Goal: Task Accomplishment & Management: Use online tool/utility

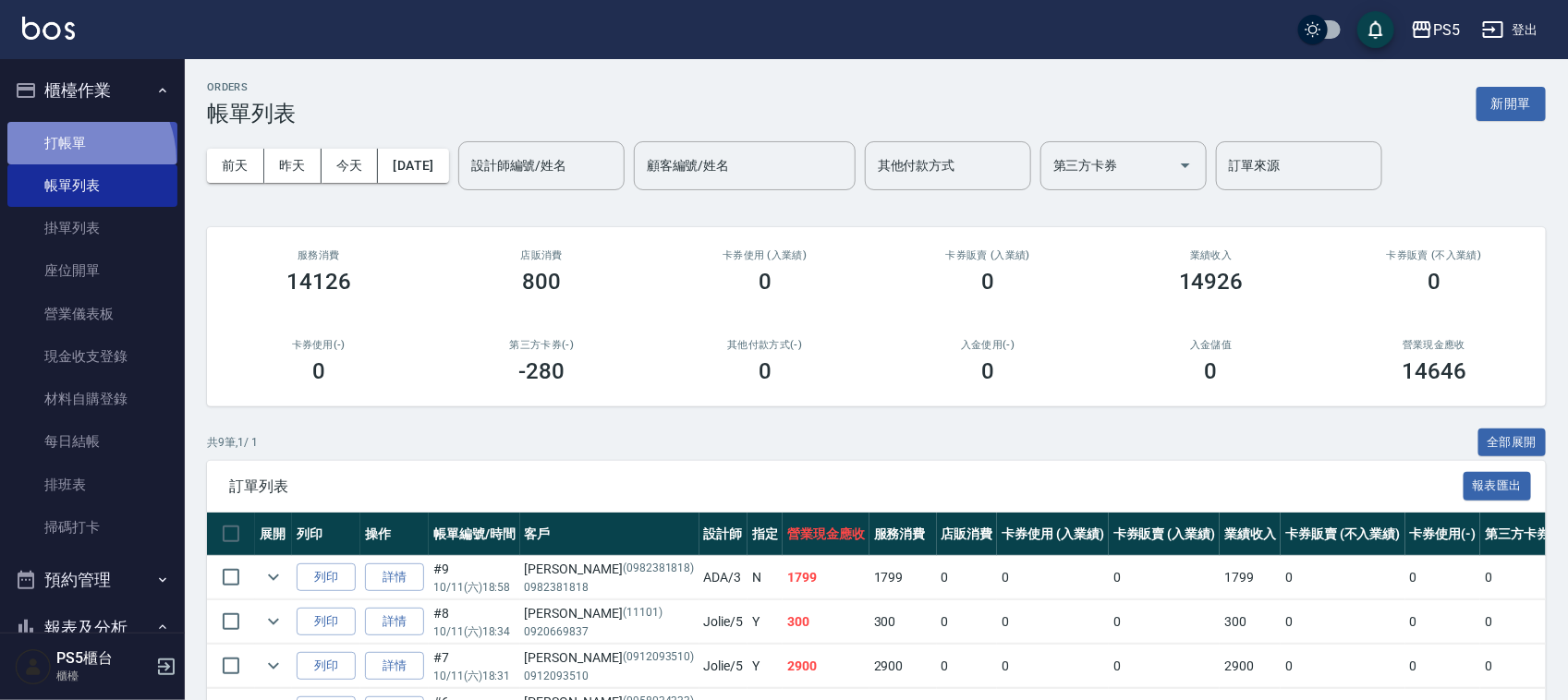
click at [65, 160] on link "打帳單" at bounding box center [93, 143] width 170 height 43
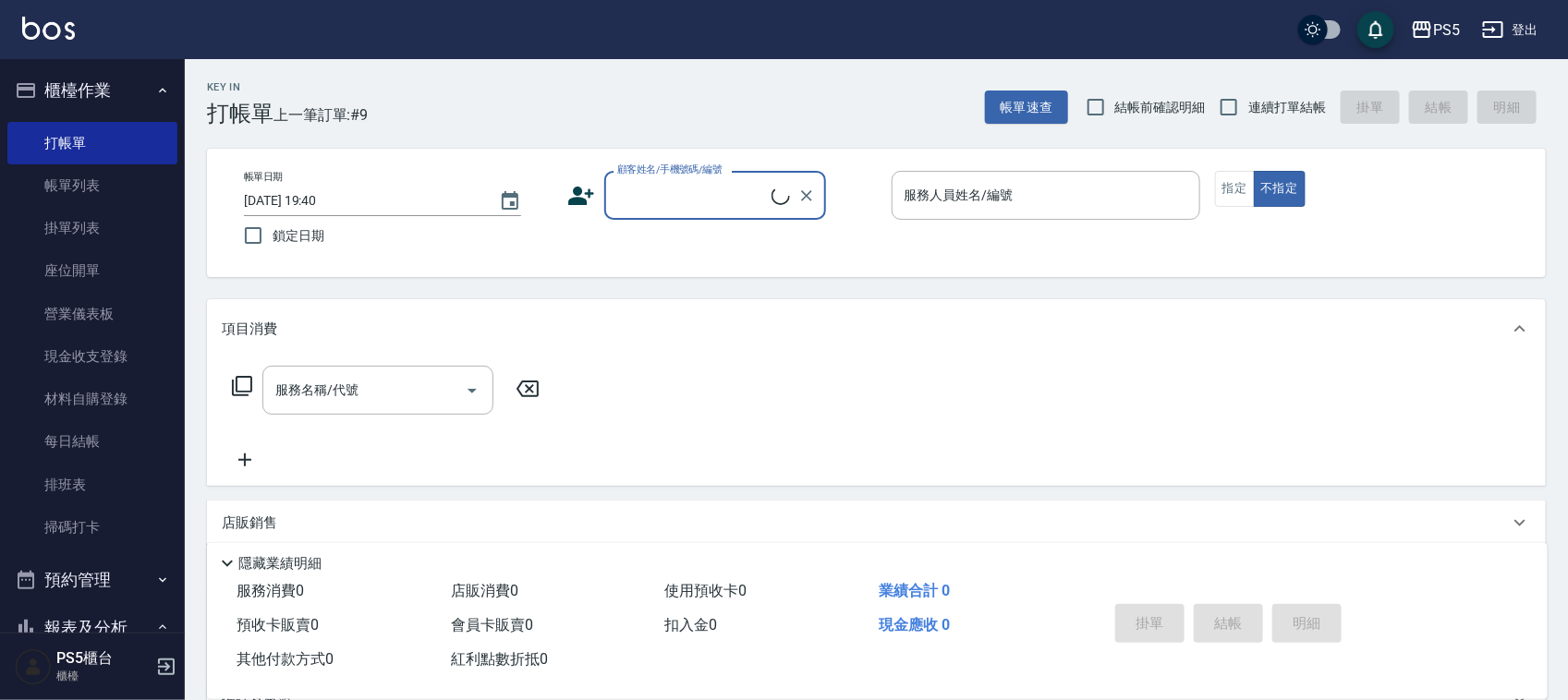
click at [684, 200] on input "顧客姓名/手機號碼/編號" at bounding box center [692, 196] width 159 height 32
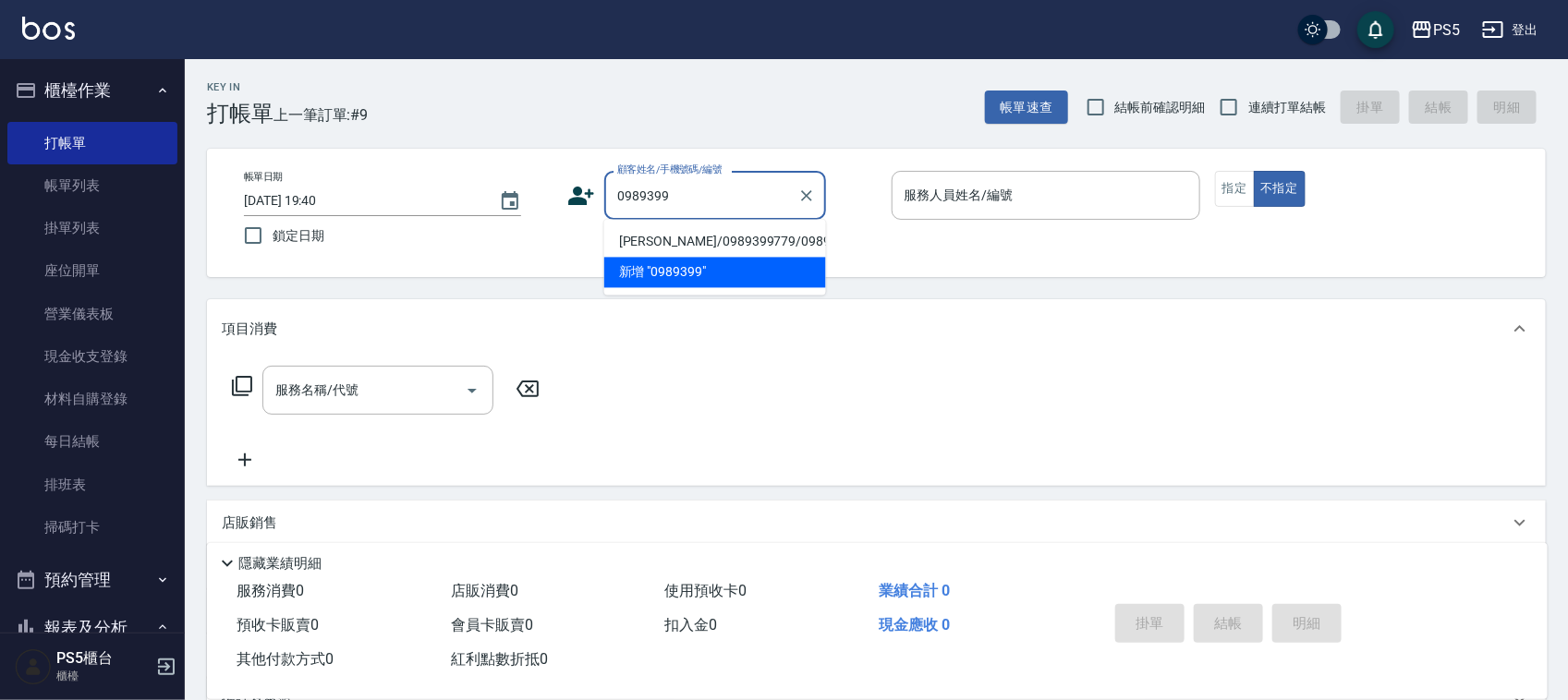
click at [670, 237] on li "[PERSON_NAME]/0989399779/0989399779" at bounding box center [715, 242] width 222 height 30
type input "[PERSON_NAME]/0989399779/0989399779"
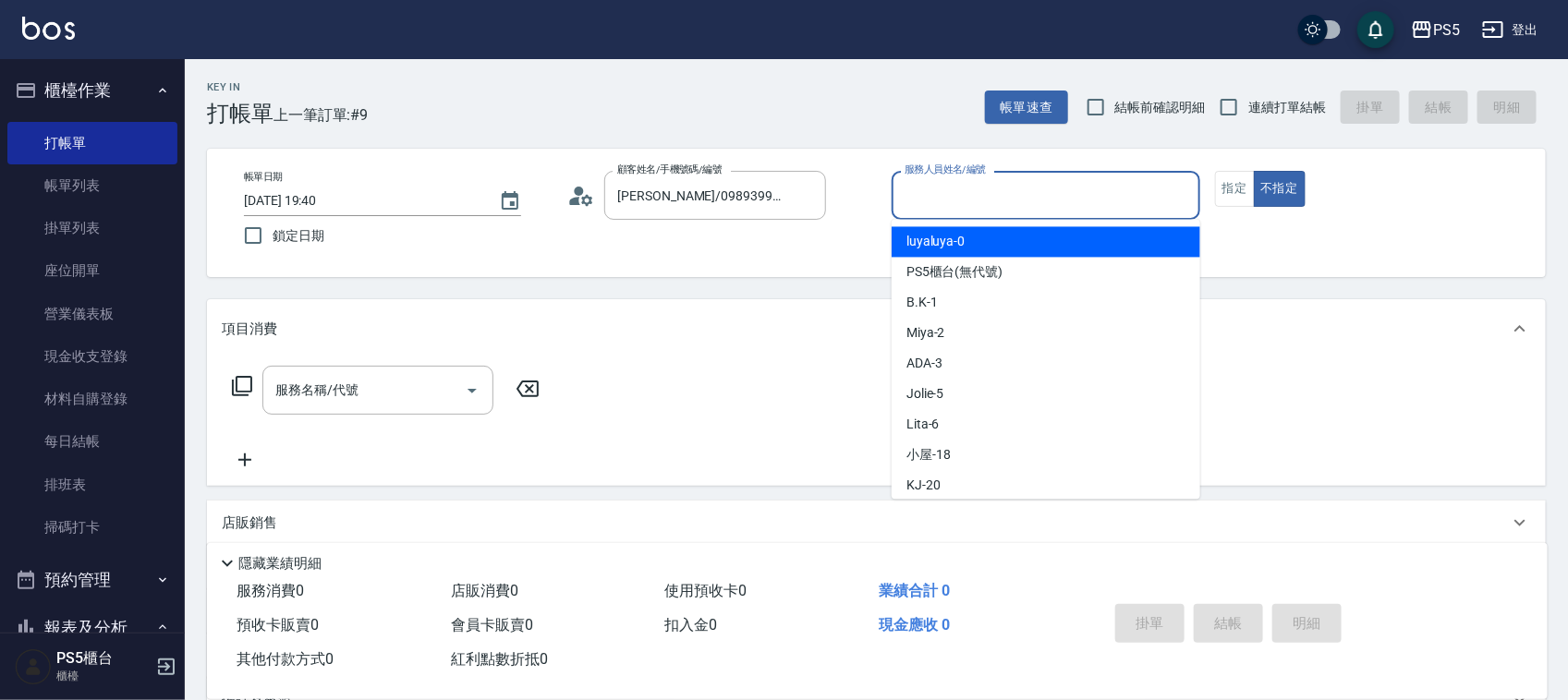
click at [1018, 194] on input "服務人員姓名/編號" at bounding box center [1045, 196] width 292 height 32
type input "Jolie-5"
type button "false"
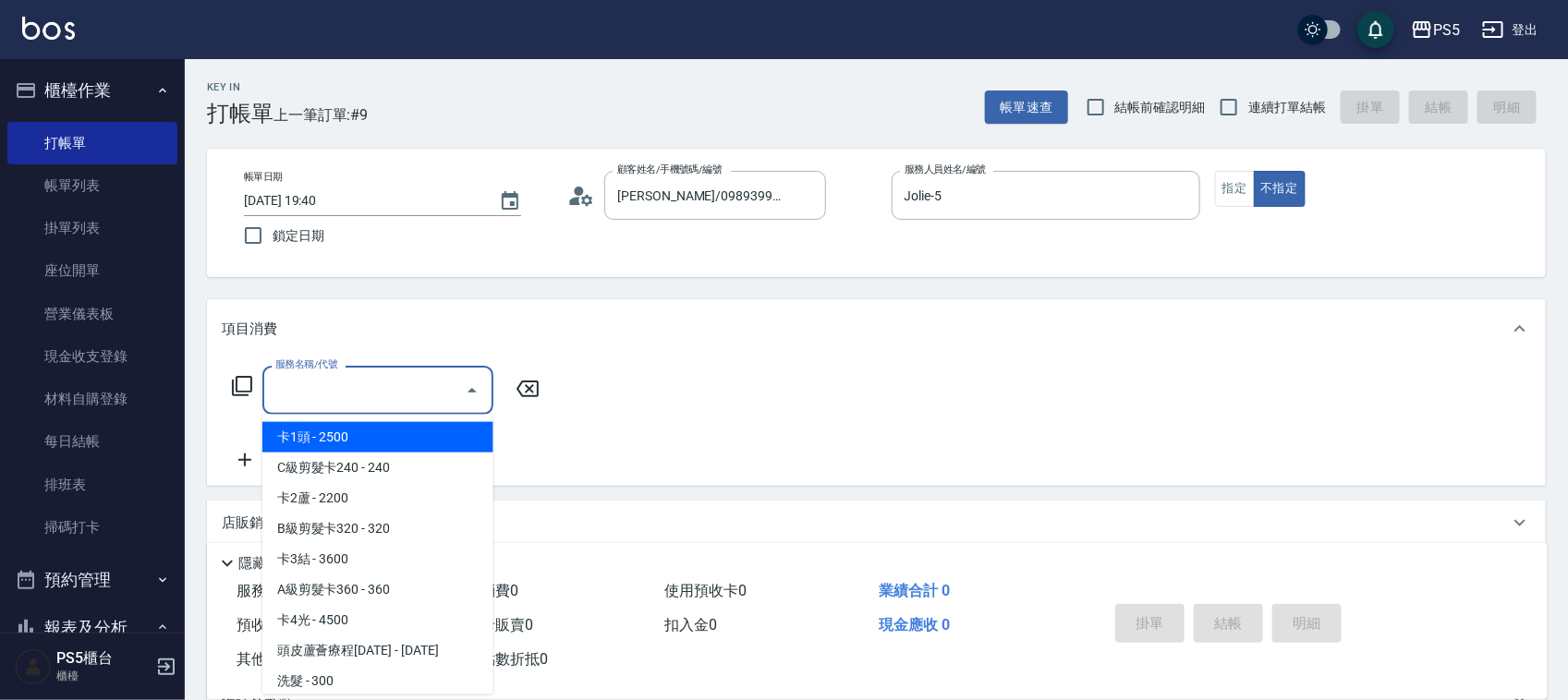
click at [337, 401] on input "服務名稱/代號" at bounding box center [363, 390] width 186 height 32
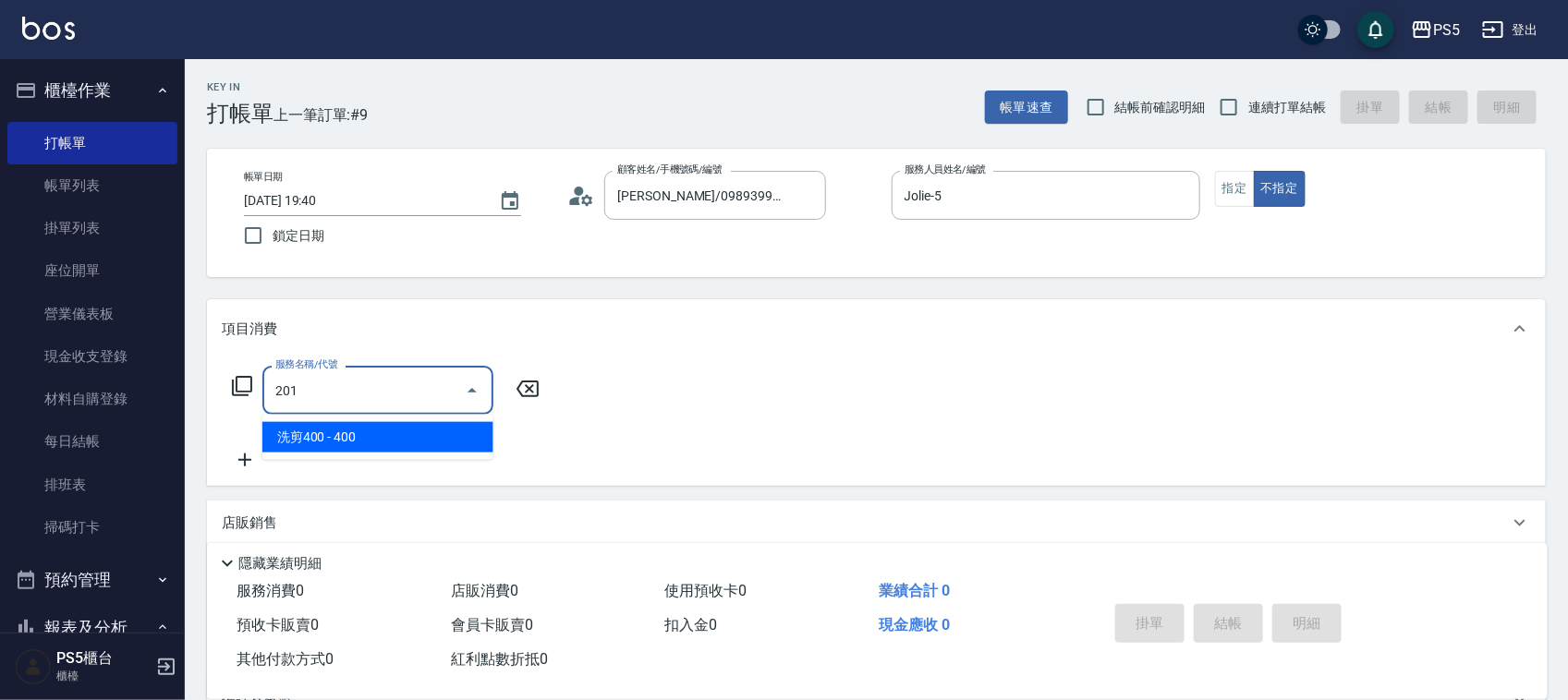
type input "洗剪400(201)"
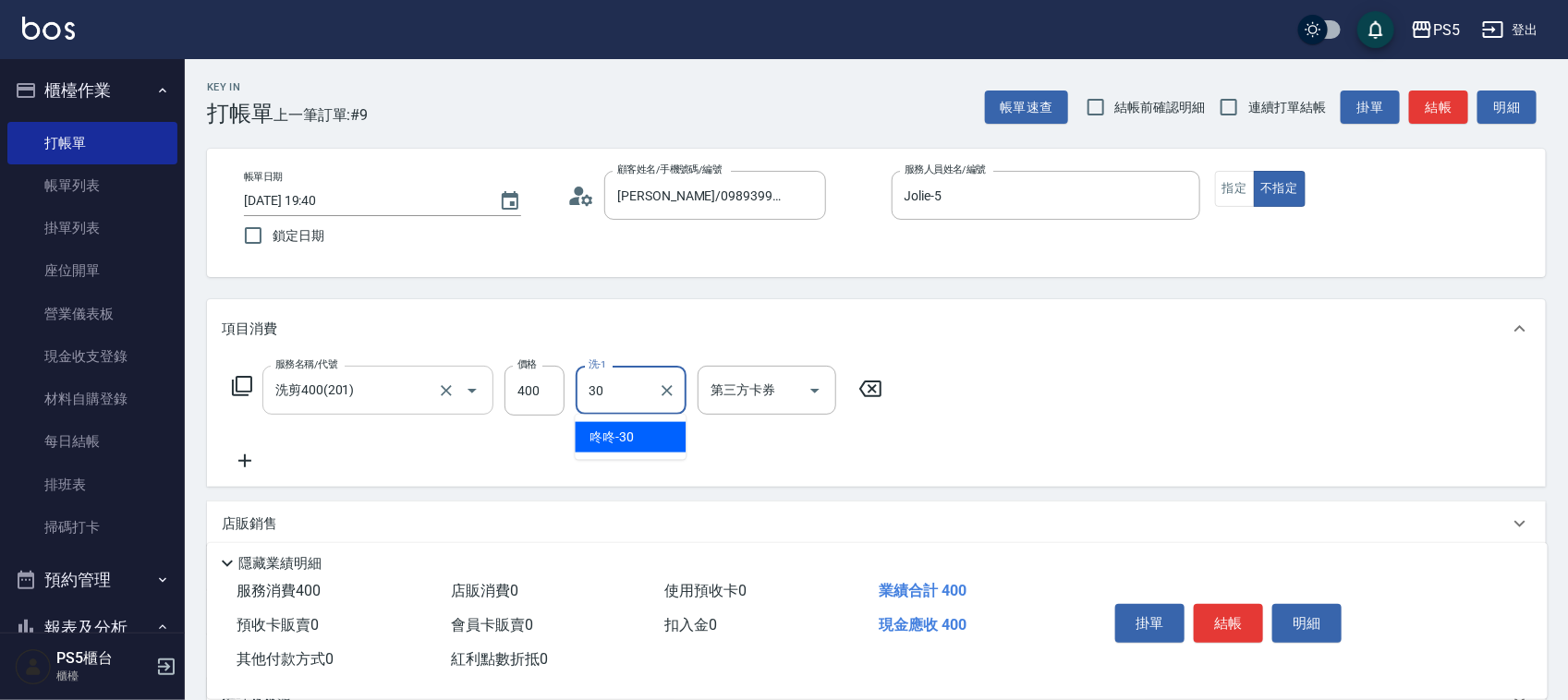
type input "咚咚-30"
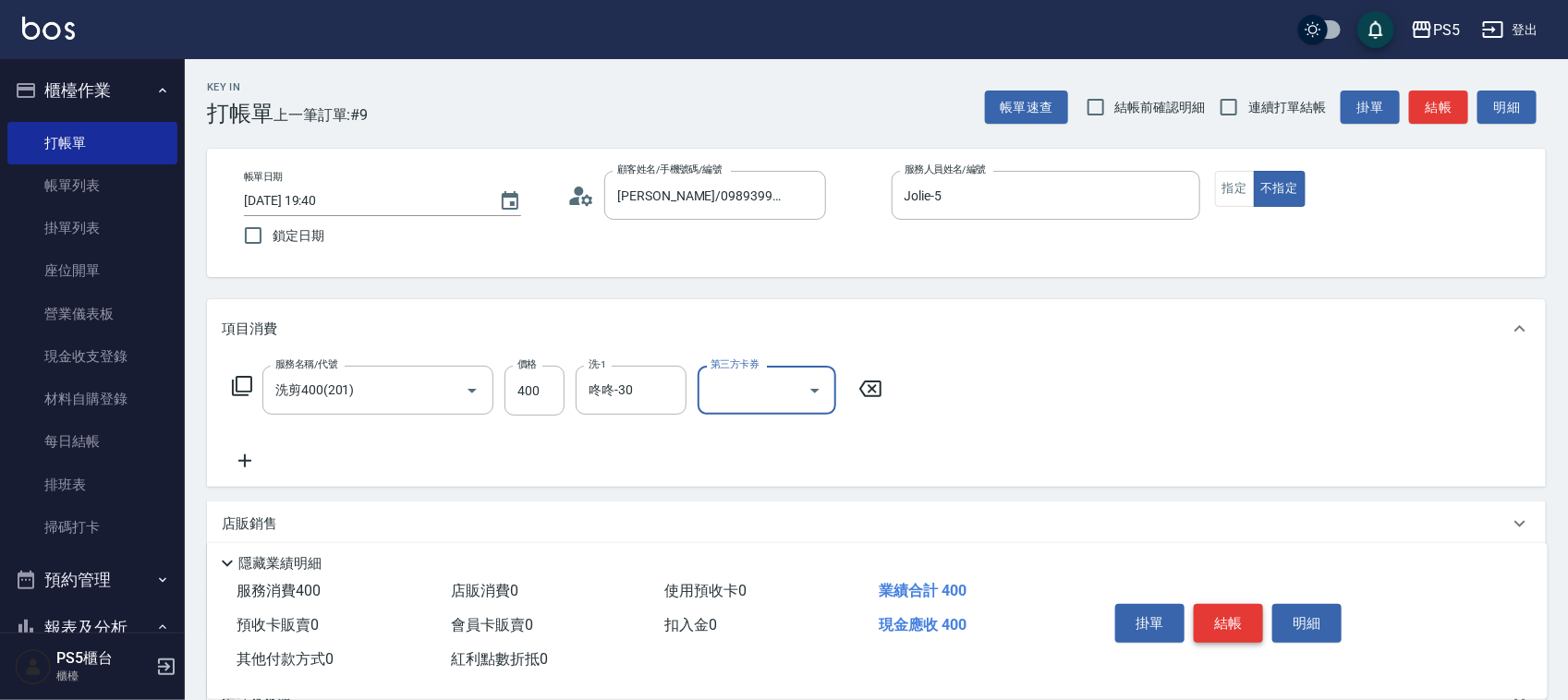
click at [1229, 620] on button "結帳" at bounding box center [1228, 623] width 69 height 39
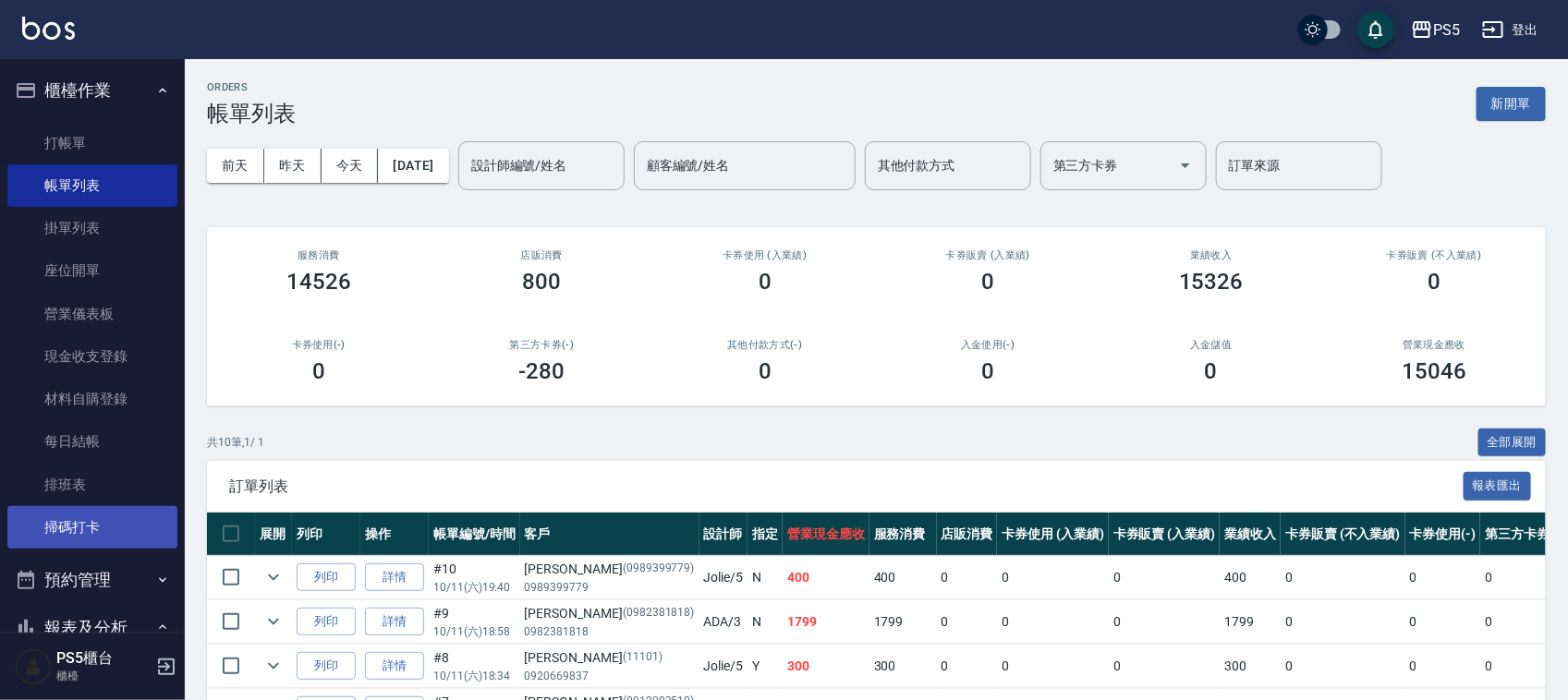
click at [90, 537] on link "掃碼打卡" at bounding box center [93, 527] width 170 height 43
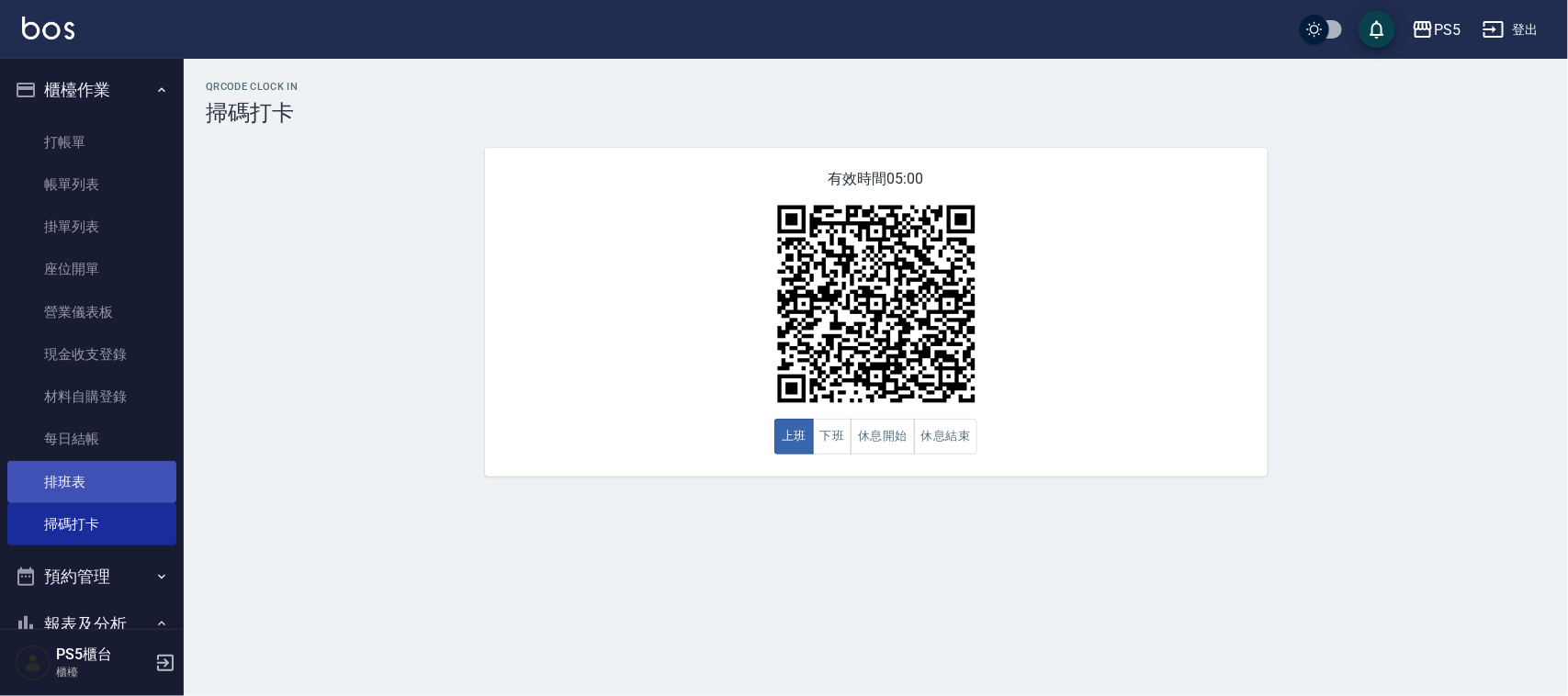
click at [80, 489] on link "排班表" at bounding box center [92, 482] width 169 height 42
